Goal: Task Accomplishment & Management: Complete application form

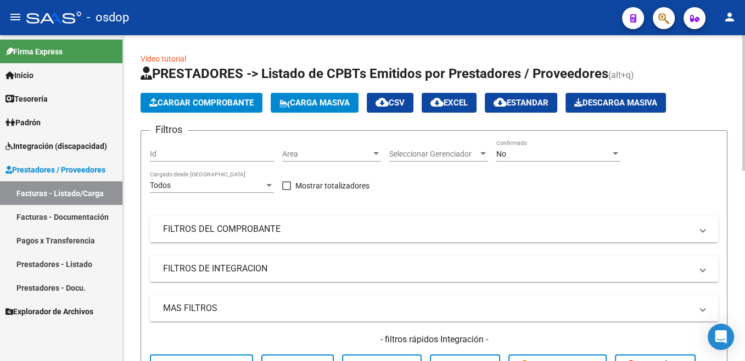
click at [201, 103] on span "Cargar Comprobante" at bounding box center [201, 103] width 104 height 10
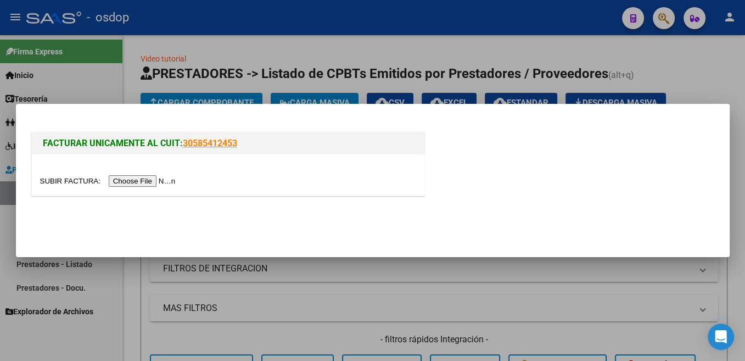
click at [65, 181] on input "file" at bounding box center [109, 181] width 139 height 12
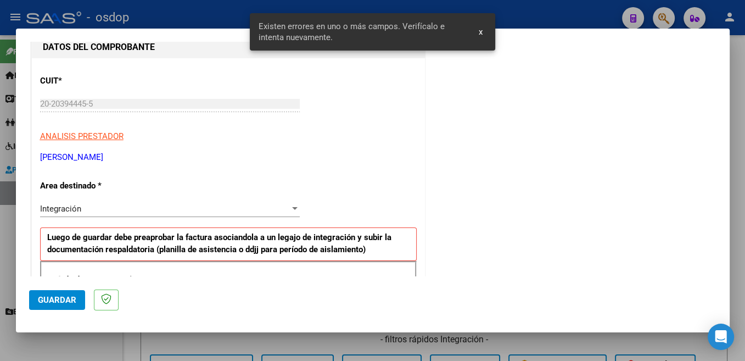
scroll to position [233, 0]
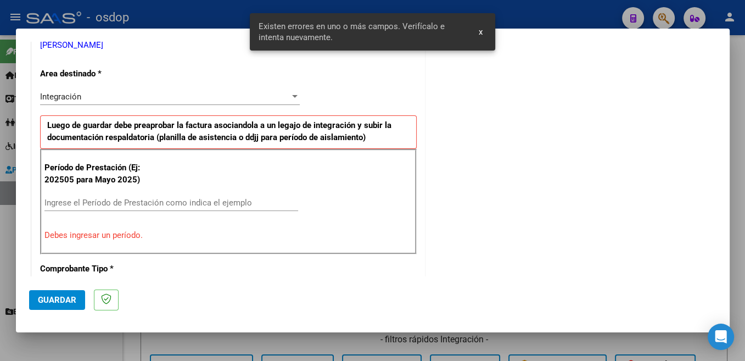
click at [115, 201] on input "Ingrese el Período de Prestación como indica el ejemplo" at bounding box center [171, 203] width 254 height 10
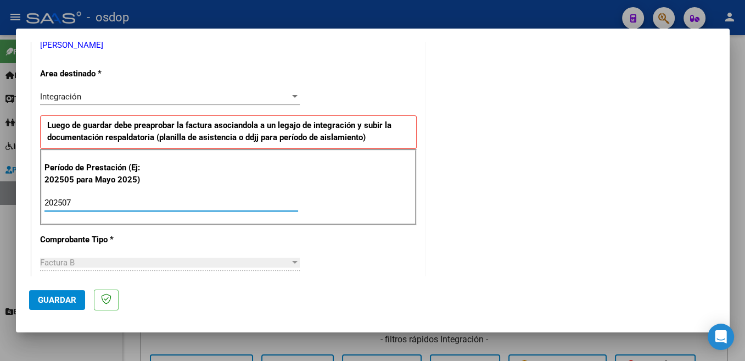
type input "202507"
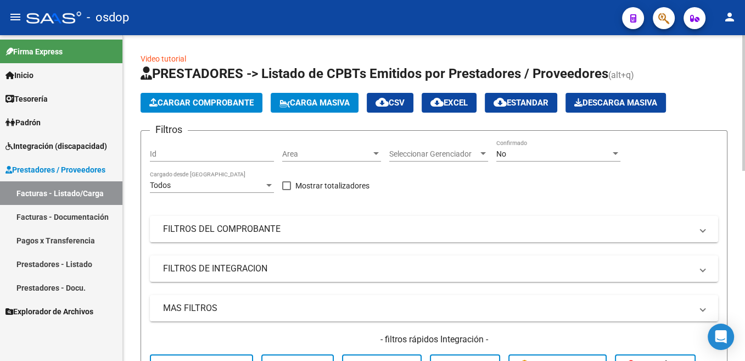
click at [212, 101] on span "Cargar Comprobante" at bounding box center [201, 103] width 104 height 10
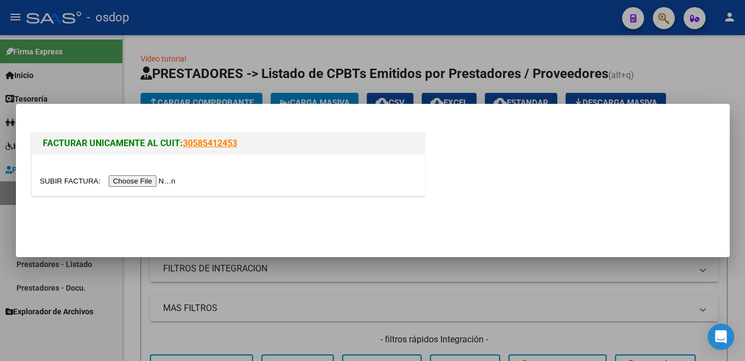
click at [64, 177] on input "file" at bounding box center [109, 181] width 139 height 12
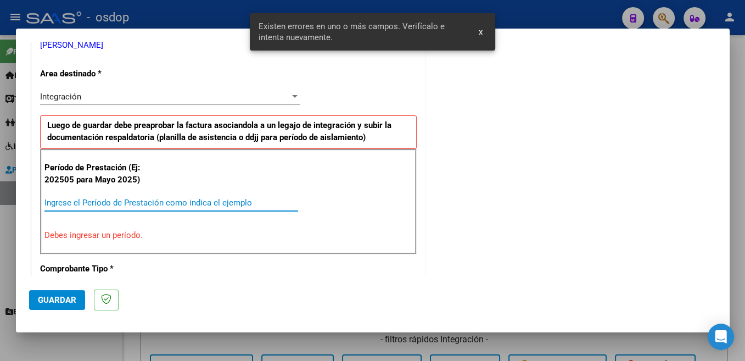
click at [136, 198] on input "Ingrese el Período de Prestación como indica el ejemplo" at bounding box center [171, 203] width 254 height 10
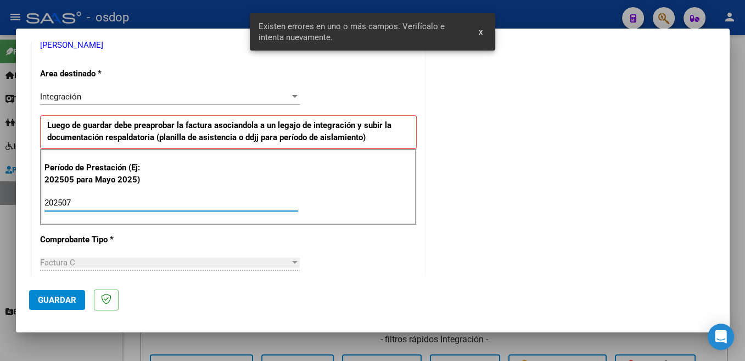
type input "202507"
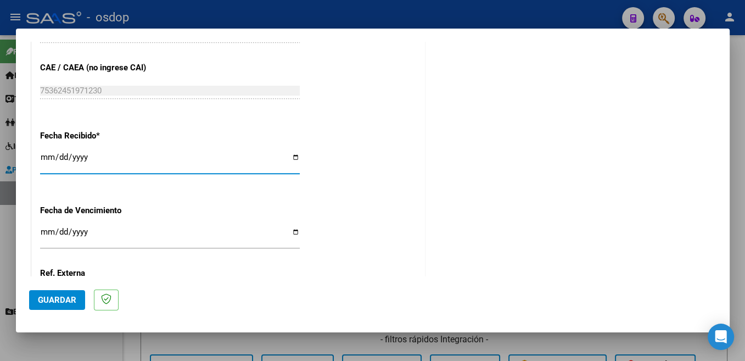
scroll to position [773, 0]
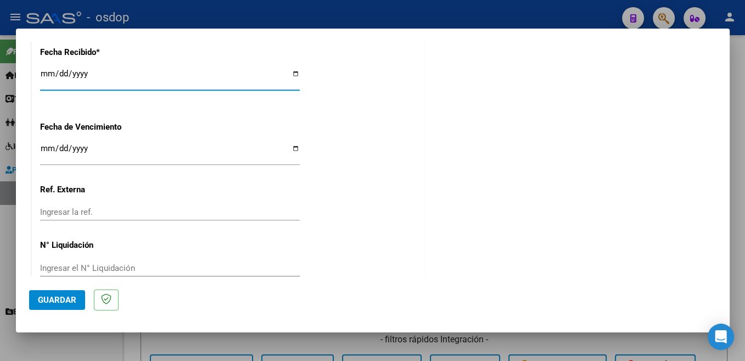
click at [64, 302] on span "Guardar" at bounding box center [57, 300] width 38 height 10
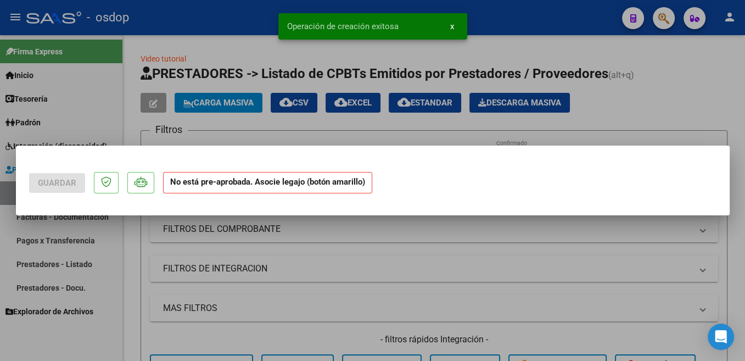
scroll to position [0, 0]
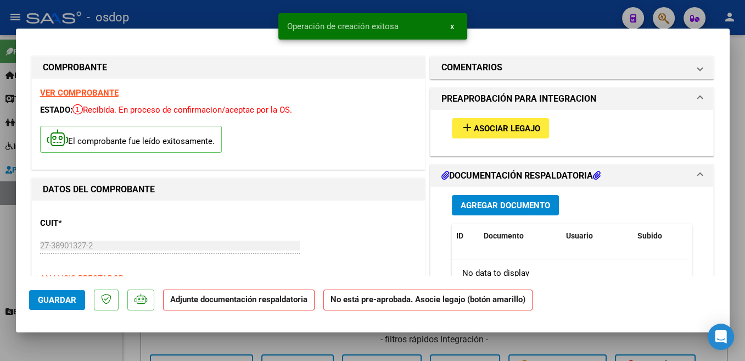
click at [526, 122] on button "add Asociar Legajo" at bounding box center [500, 128] width 97 height 20
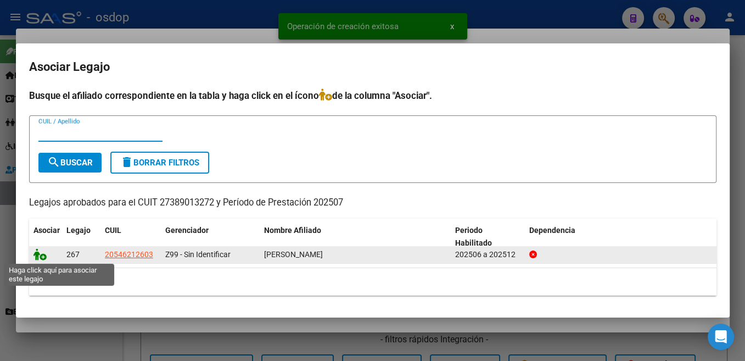
click at [36, 256] on icon at bounding box center [39, 254] width 13 height 12
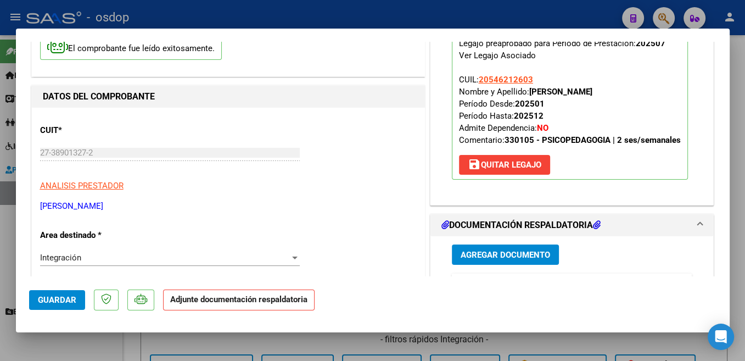
scroll to position [116, 0]
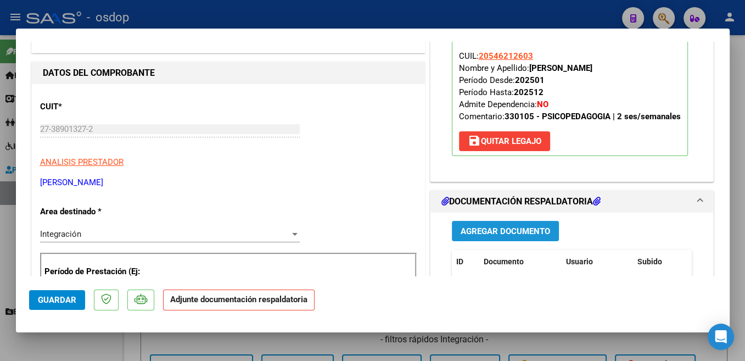
click at [511, 228] on span "Agregar Documento" at bounding box center [505, 231] width 89 height 10
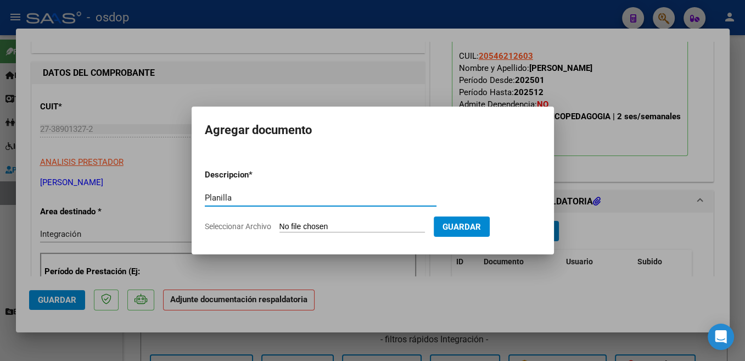
type input "Planilla"
click at [316, 224] on input "Seleccionar Archivo" at bounding box center [351, 227] width 145 height 10
type input "C:\fakepath\asistencia [PERSON_NAME] (1).pdf"
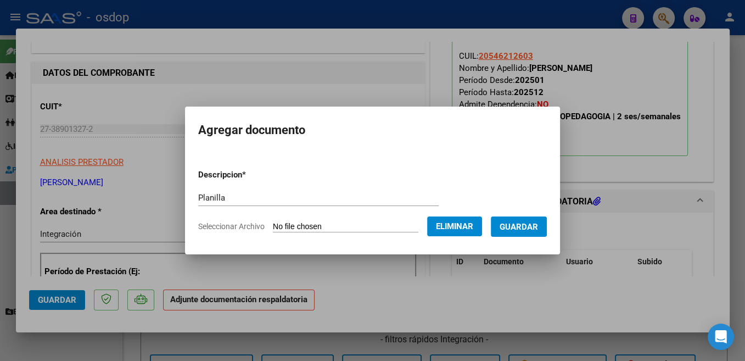
click at [526, 225] on span "Guardar" at bounding box center [519, 227] width 38 height 10
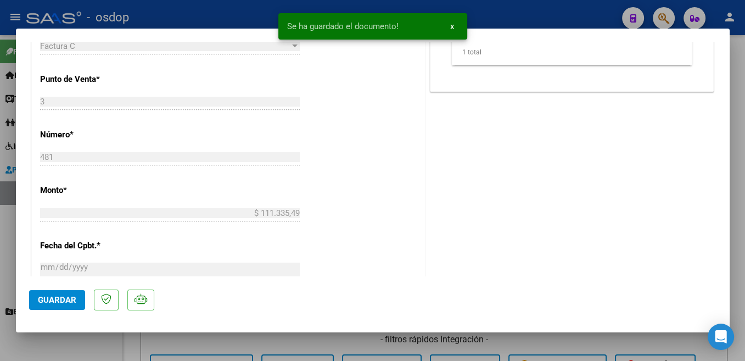
scroll to position [789, 0]
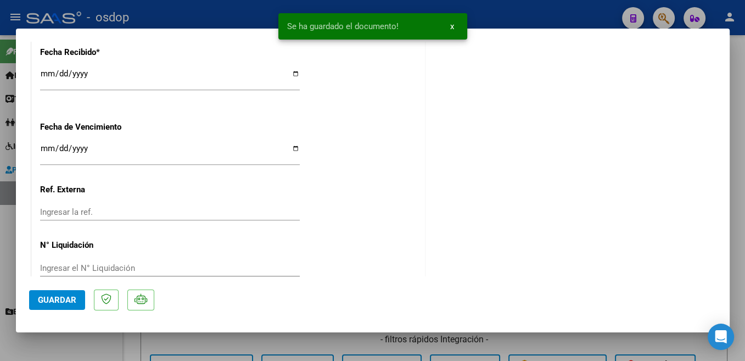
click at [64, 301] on span "Guardar" at bounding box center [57, 300] width 38 height 10
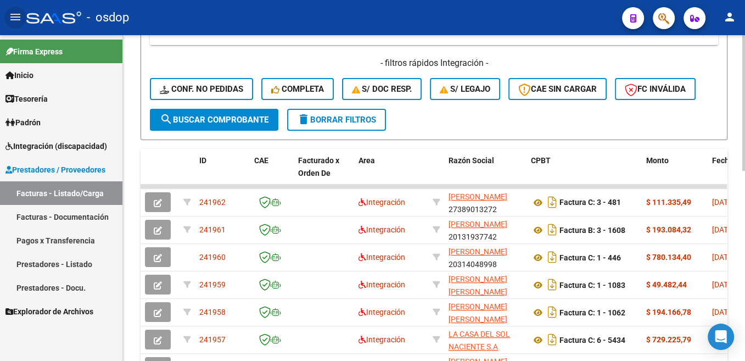
scroll to position [0, 0]
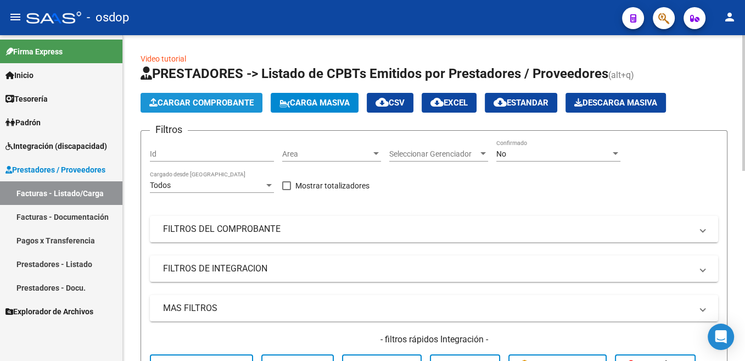
click at [234, 102] on span "Cargar Comprobante" at bounding box center [201, 103] width 104 height 10
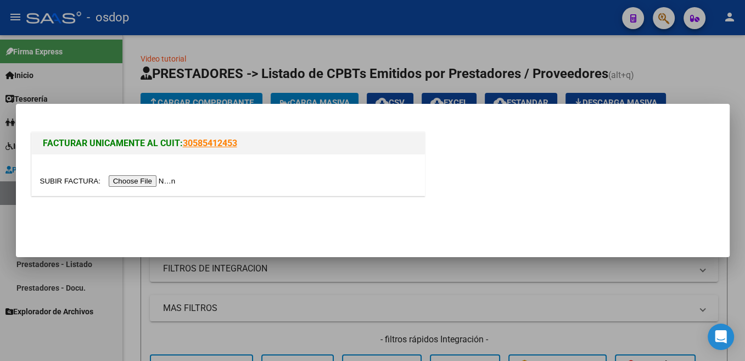
click at [64, 186] on input "file" at bounding box center [109, 181] width 139 height 12
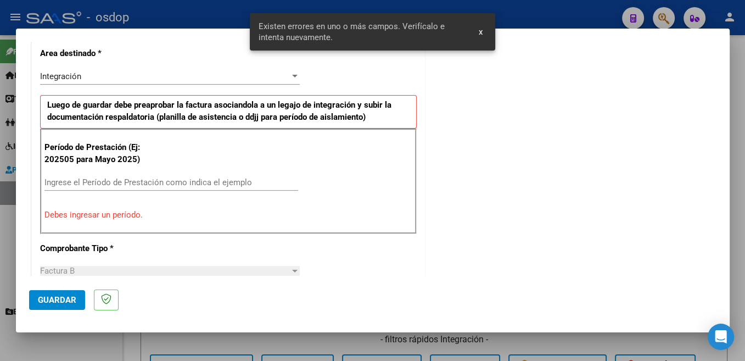
scroll to position [253, 0]
click at [119, 186] on input "Ingrese el Período de Prestación como indica el ejemplo" at bounding box center [171, 182] width 254 height 10
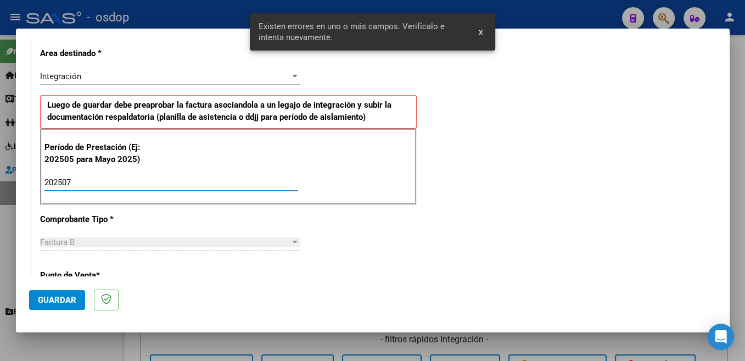
type input "202507"
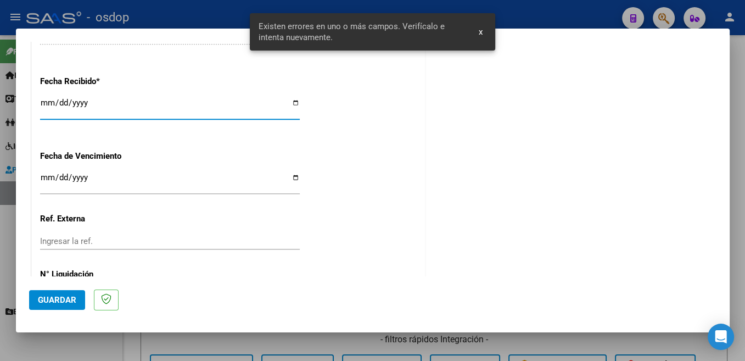
scroll to position [773, 0]
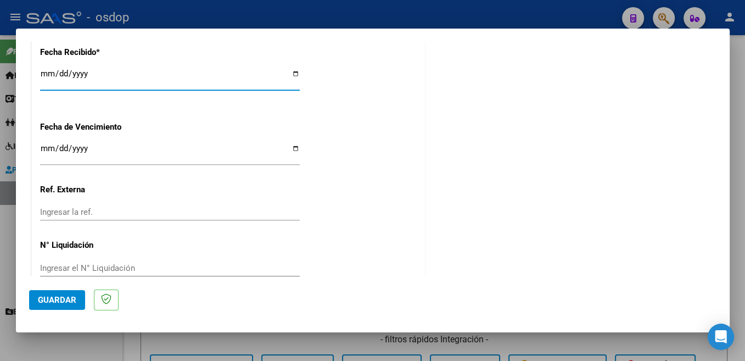
click at [66, 303] on span "Guardar" at bounding box center [57, 300] width 38 height 10
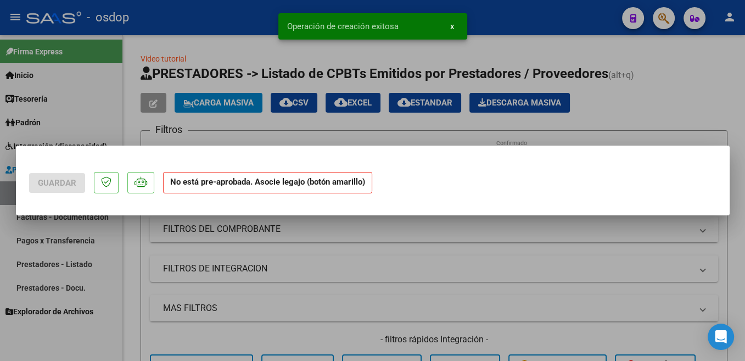
scroll to position [0, 0]
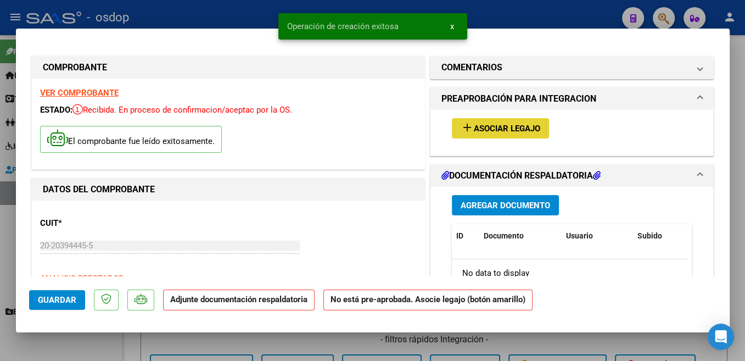
click at [525, 126] on span "Asociar Legajo" at bounding box center [507, 129] width 66 height 10
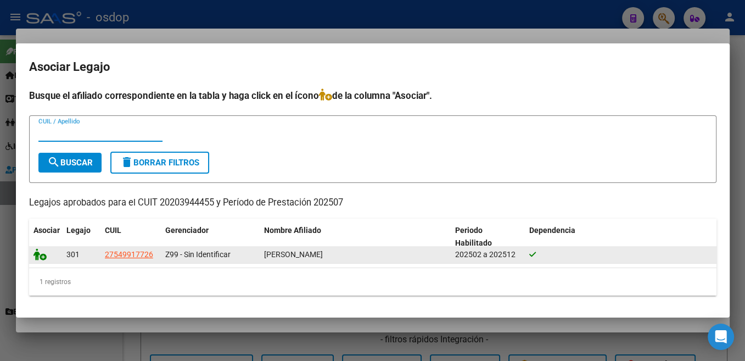
click at [40, 259] on icon at bounding box center [39, 254] width 13 height 12
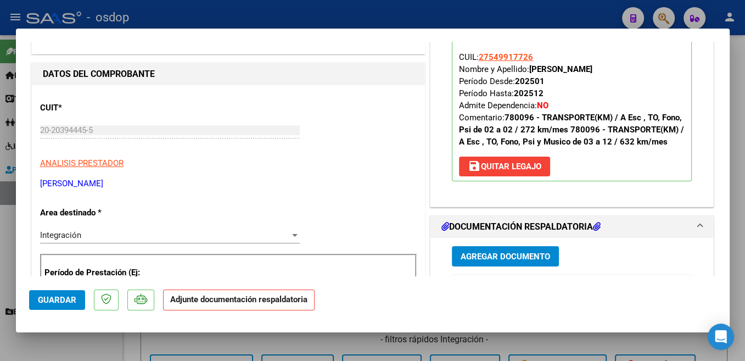
scroll to position [233, 0]
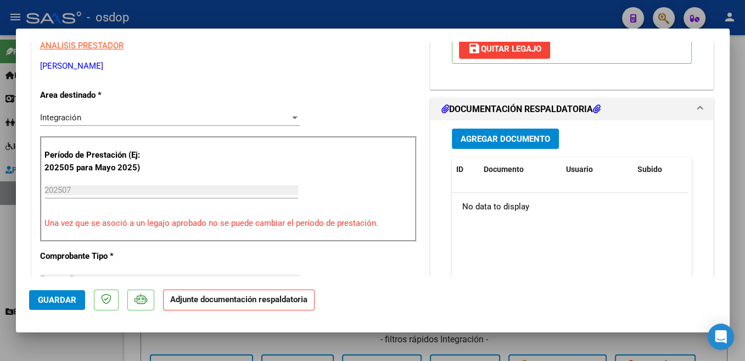
click at [541, 146] on button "Agregar Documento" at bounding box center [505, 138] width 107 height 20
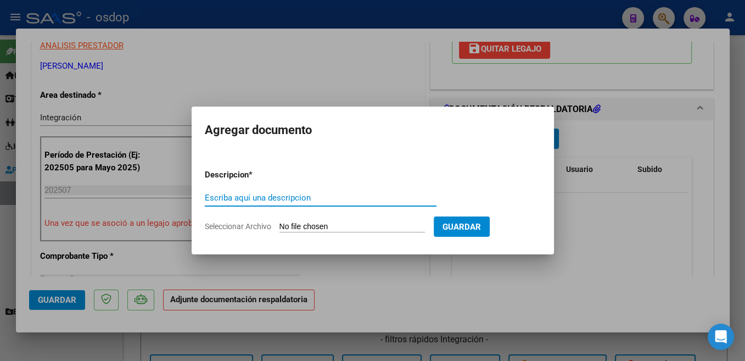
click at [263, 198] on input "Escriba aquí una descripcion" at bounding box center [321, 198] width 232 height 10
type input "Planilla"
click at [313, 228] on input "Seleccionar Archivo" at bounding box center [351, 227] width 145 height 10
type input "C:\fakepath\[DATE] transporte [PERSON_NAME].pdf"
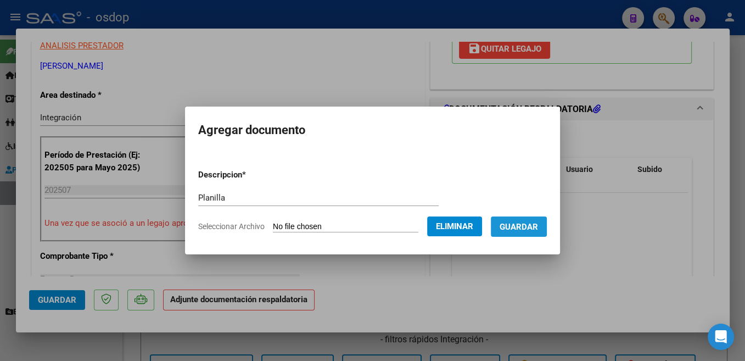
click at [529, 223] on span "Guardar" at bounding box center [519, 227] width 38 height 10
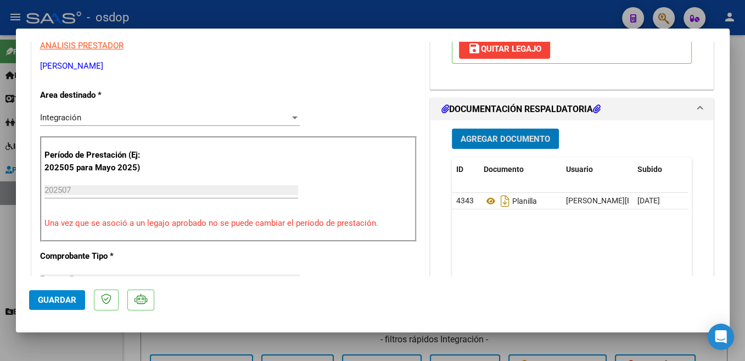
click at [511, 139] on span "Agregar Documento" at bounding box center [505, 139] width 89 height 10
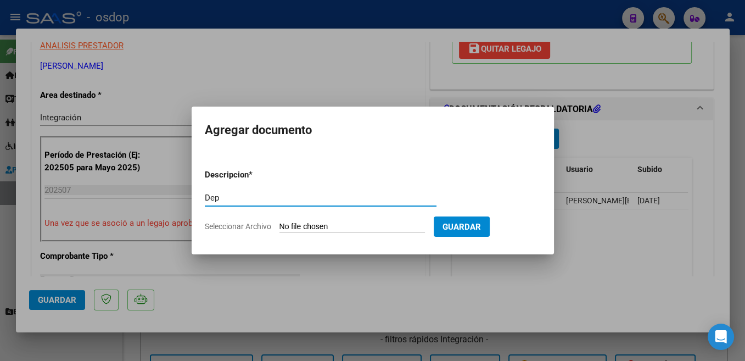
type input "Dep"
click at [321, 226] on input "Seleccionar Archivo" at bounding box center [351, 227] width 145 height 10
drag, startPoint x: 235, startPoint y: 199, endPoint x: 179, endPoint y: 214, distance: 57.5
click at [205, 203] on input "Dep" at bounding box center [321, 198] width 232 height 10
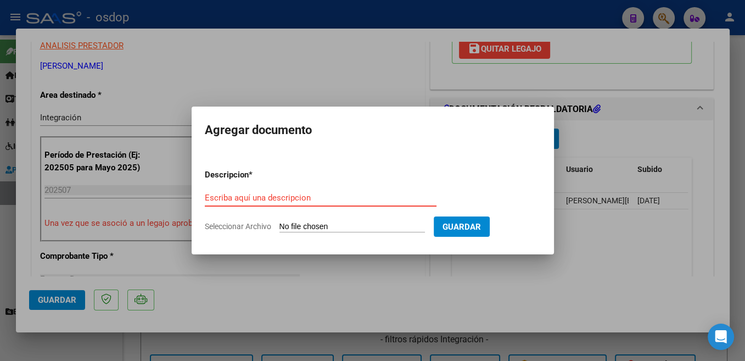
click at [579, 270] on div at bounding box center [372, 180] width 745 height 361
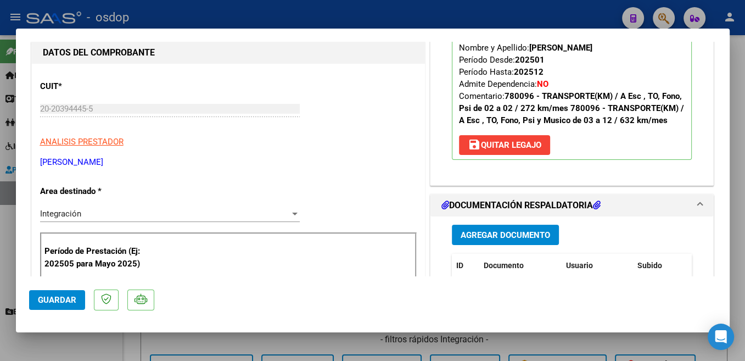
scroll to position [116, 0]
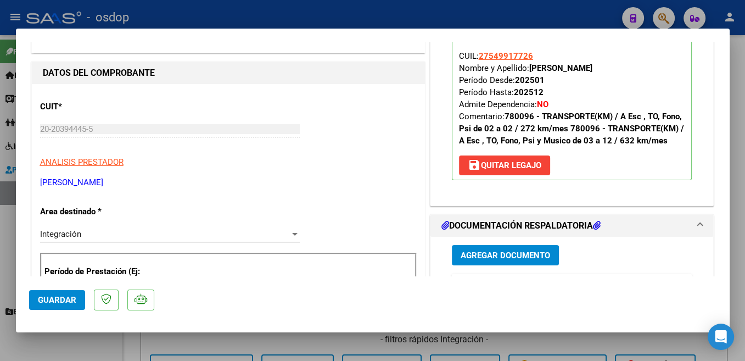
click at [60, 297] on span "Guardar" at bounding box center [57, 300] width 38 height 10
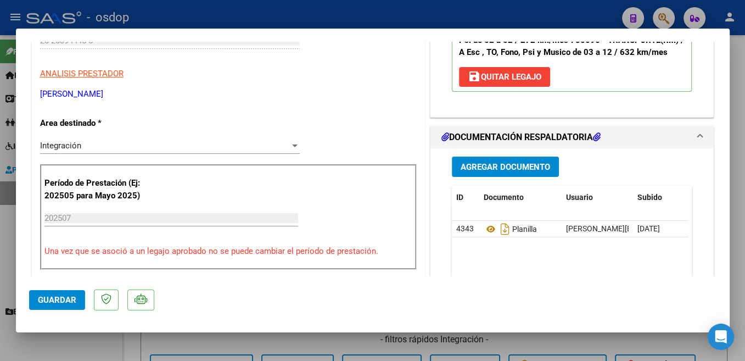
scroll to position [233, 0]
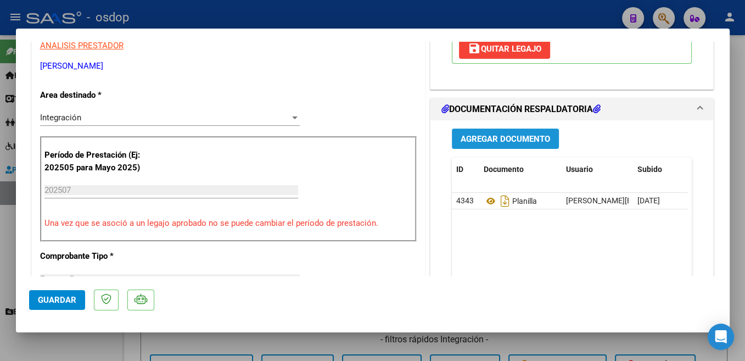
click at [525, 143] on button "Agregar Documento" at bounding box center [505, 138] width 107 height 20
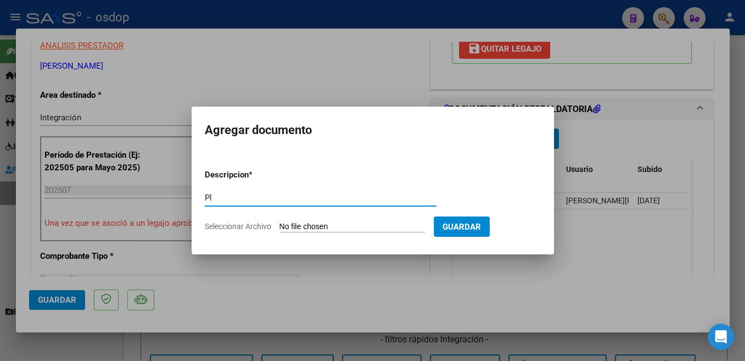
type input "P"
type input "Dependencia"
click at [316, 223] on input "Seleccionar Archivo" at bounding box center [351, 227] width 145 height 10
type input "C:\fakepath\002 (93).pdf"
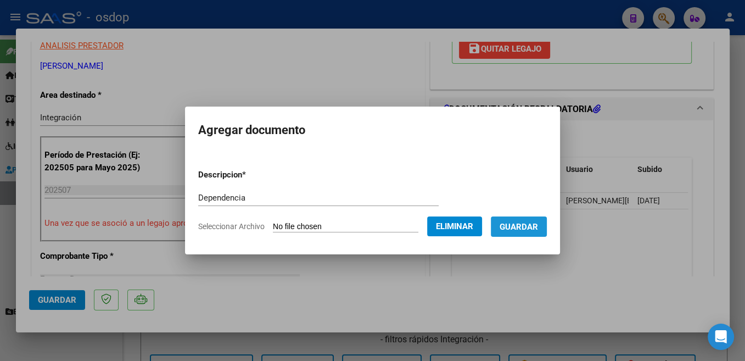
click at [500, 227] on span "Guardar" at bounding box center [519, 227] width 38 height 10
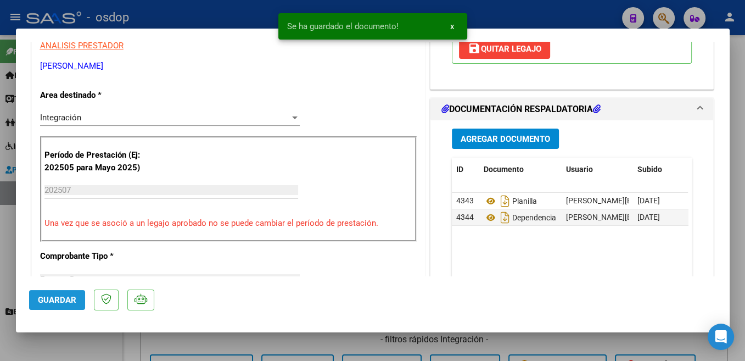
click at [63, 301] on span "Guardar" at bounding box center [57, 300] width 38 height 10
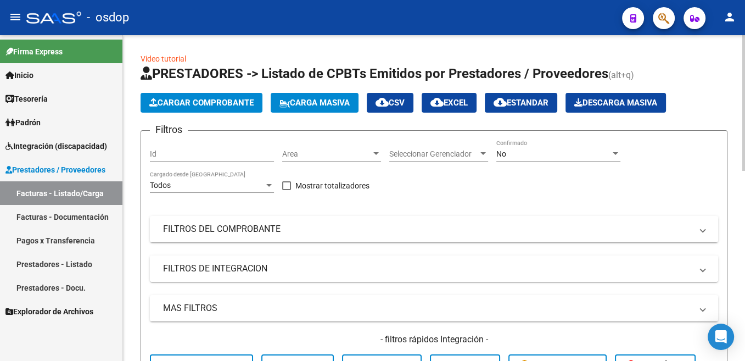
scroll to position [221, 0]
